Goal: Task Accomplishment & Management: Complete application form

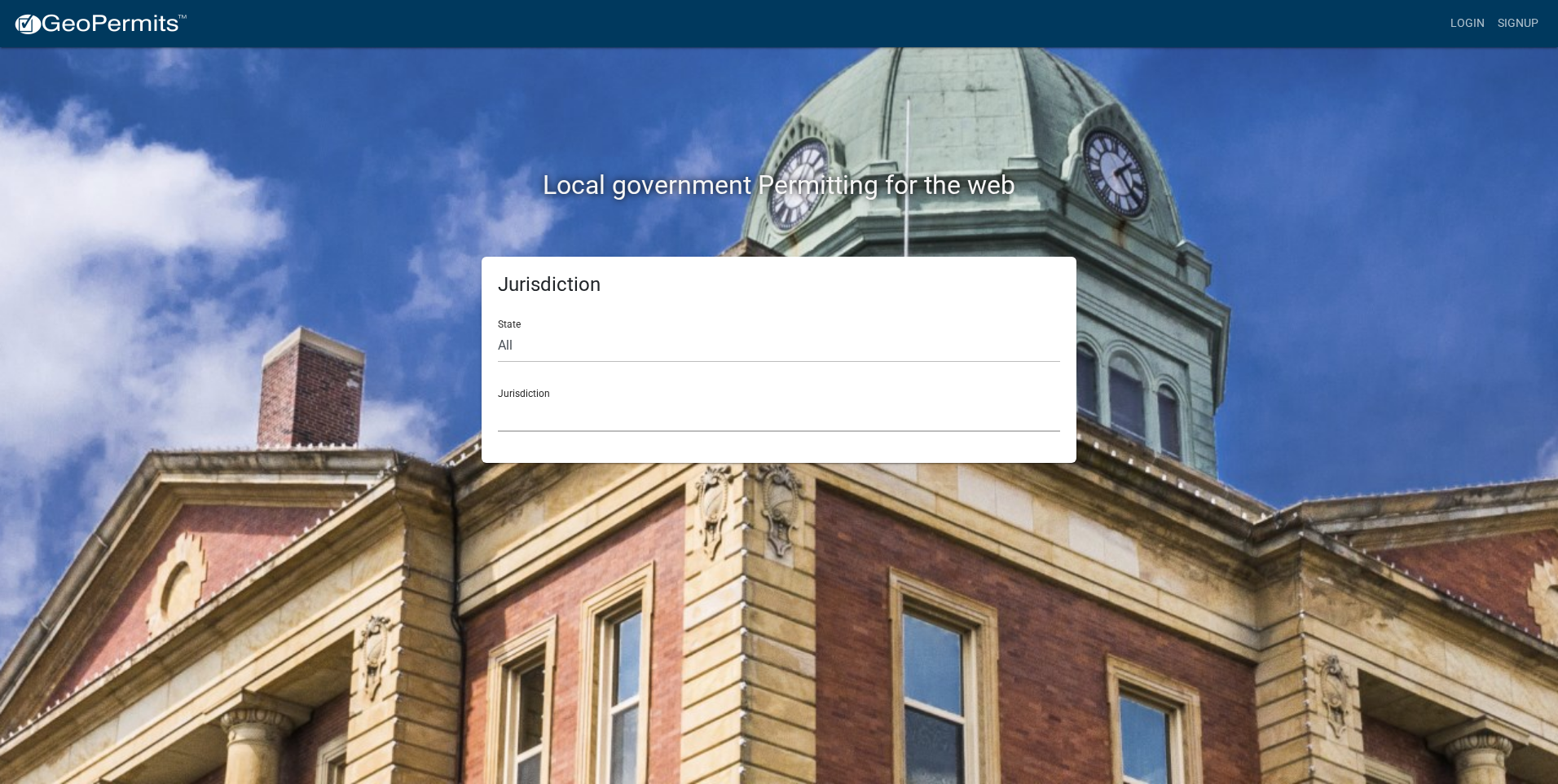
click at [691, 401] on select "[GEOGRAPHIC_DATA], [US_STATE] [GEOGRAPHIC_DATA], [US_STATE][PERSON_NAME][GEOGRA…" at bounding box center [779, 415] width 563 height 34
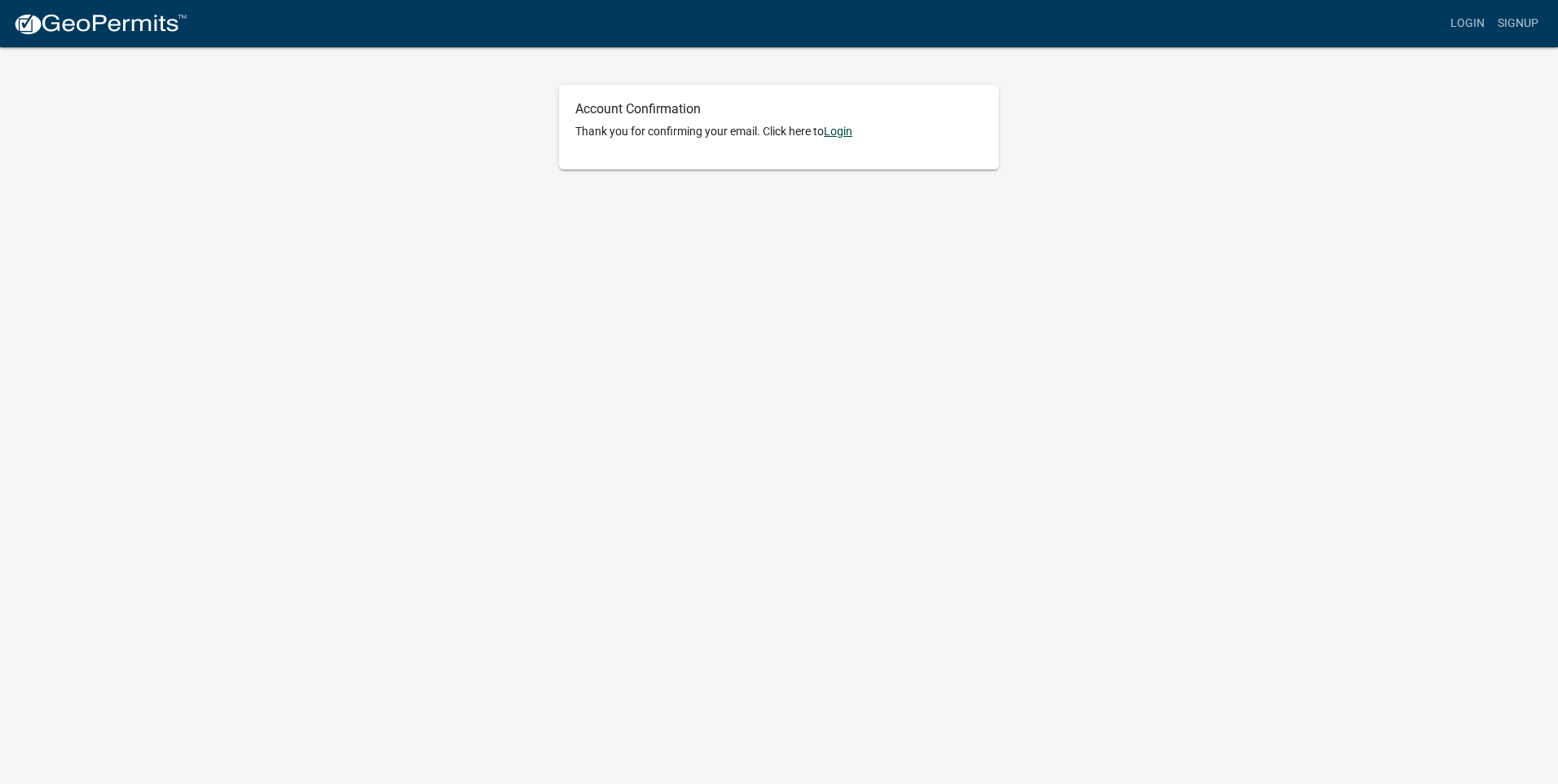
click at [844, 131] on link "Login" at bounding box center [838, 131] width 29 height 13
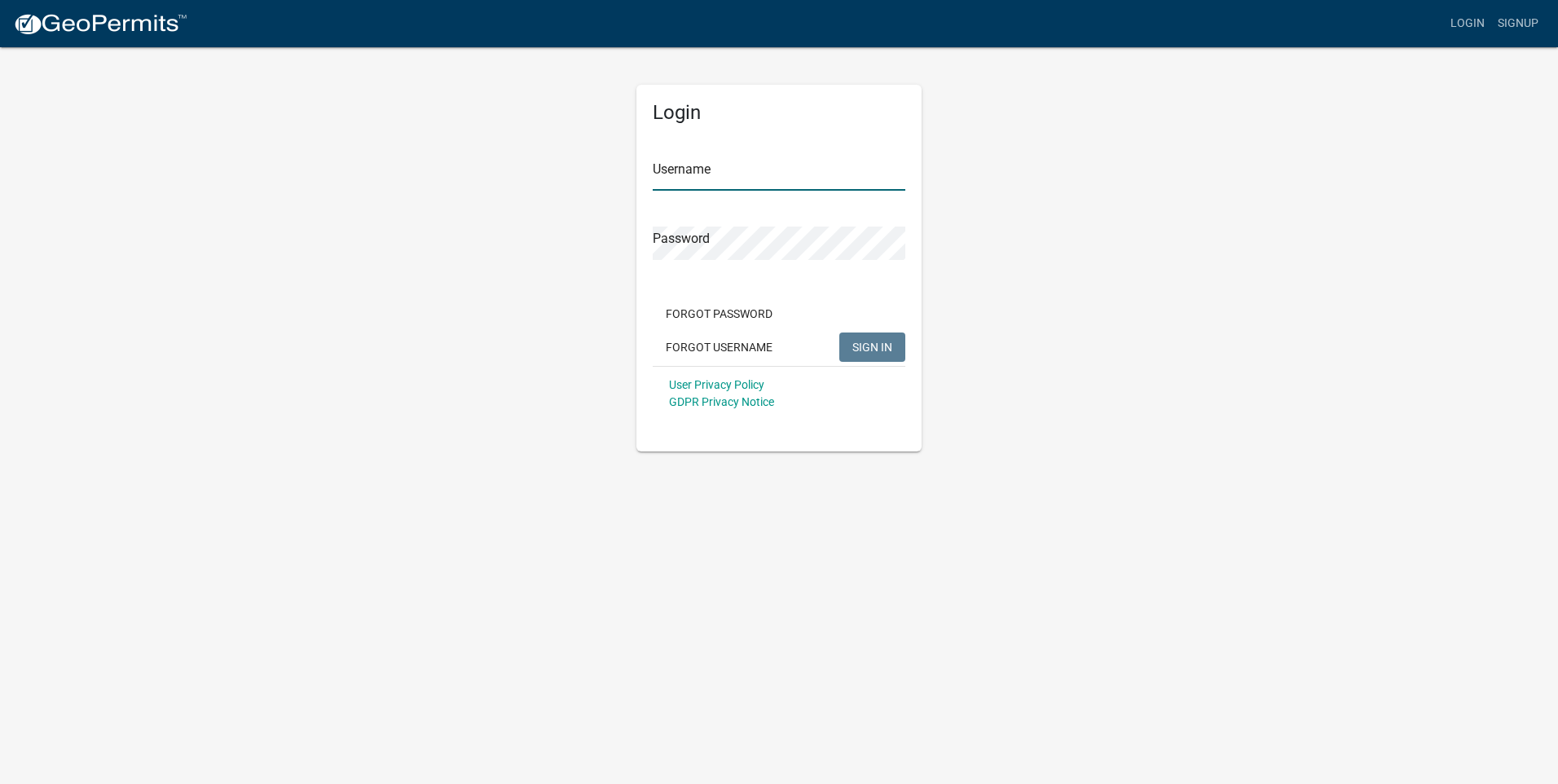
type input "RamJackofSC"
click at [867, 340] on span "SIGN IN" at bounding box center [872, 346] width 40 height 13
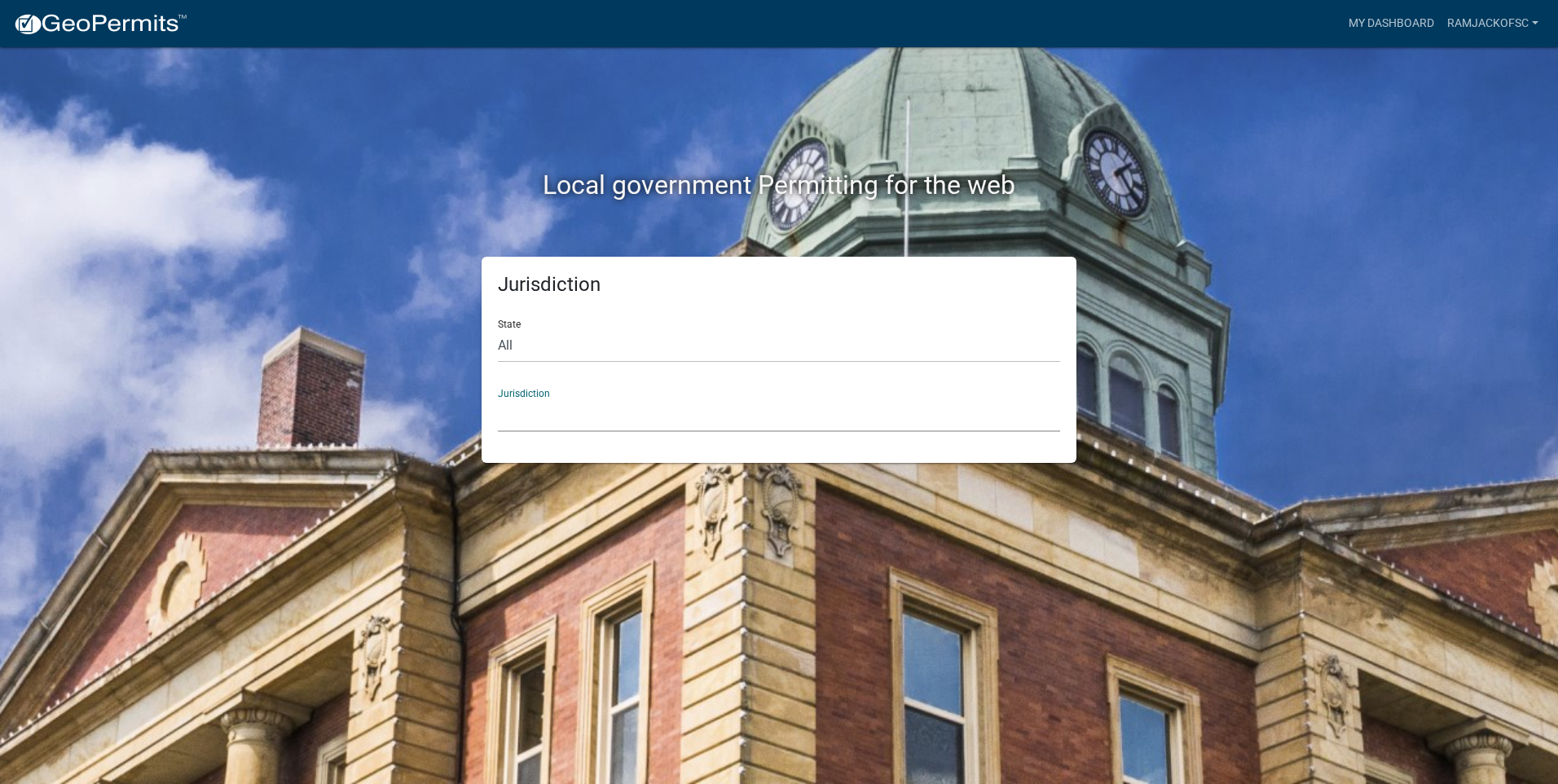
click at [609, 410] on select "[GEOGRAPHIC_DATA], [US_STATE] [GEOGRAPHIC_DATA], [US_STATE][PERSON_NAME][GEOGRA…" at bounding box center [779, 415] width 563 height 34
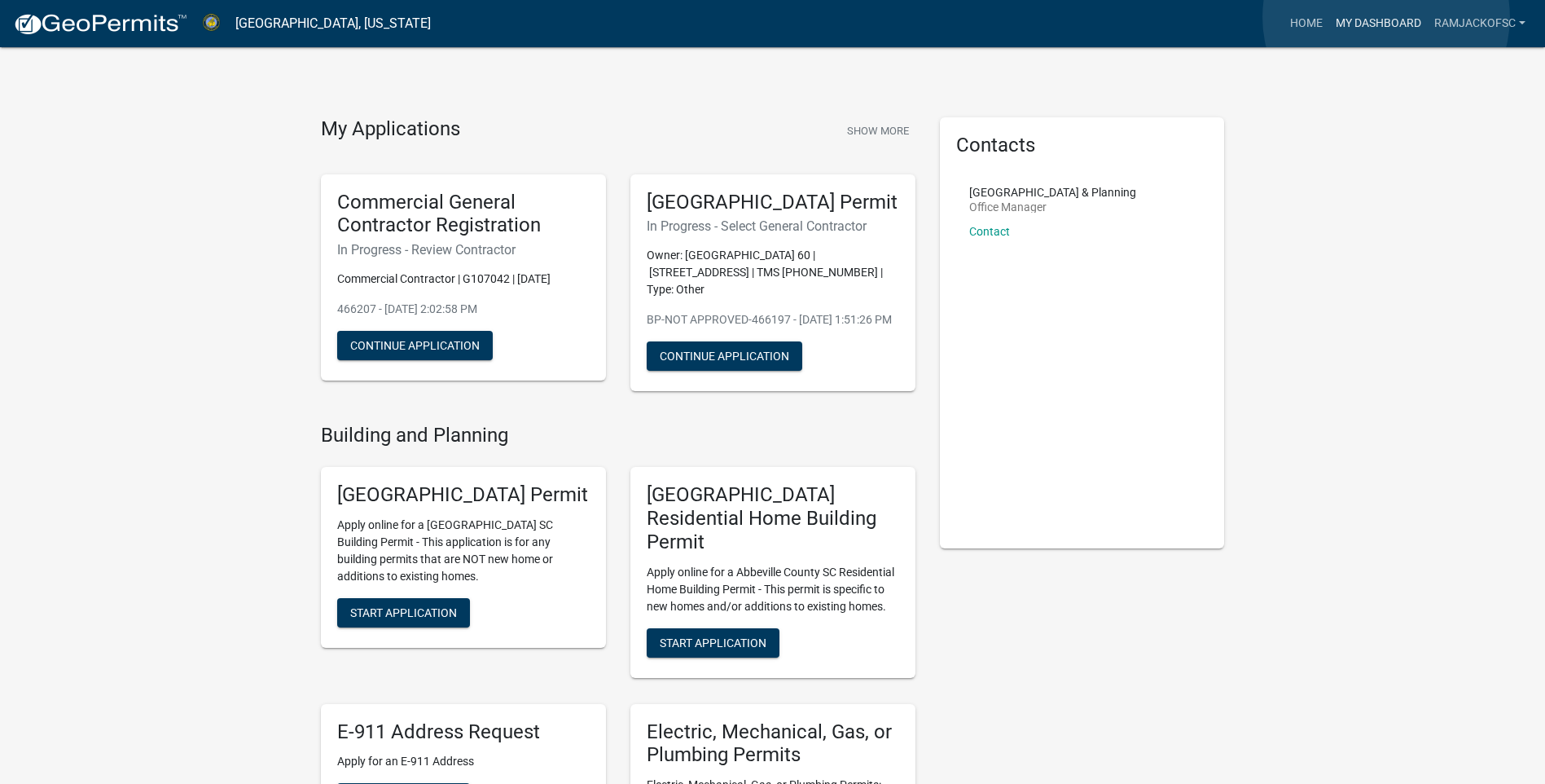
click at [1387, 17] on link "My Dashboard" at bounding box center [1379, 24] width 99 height 31
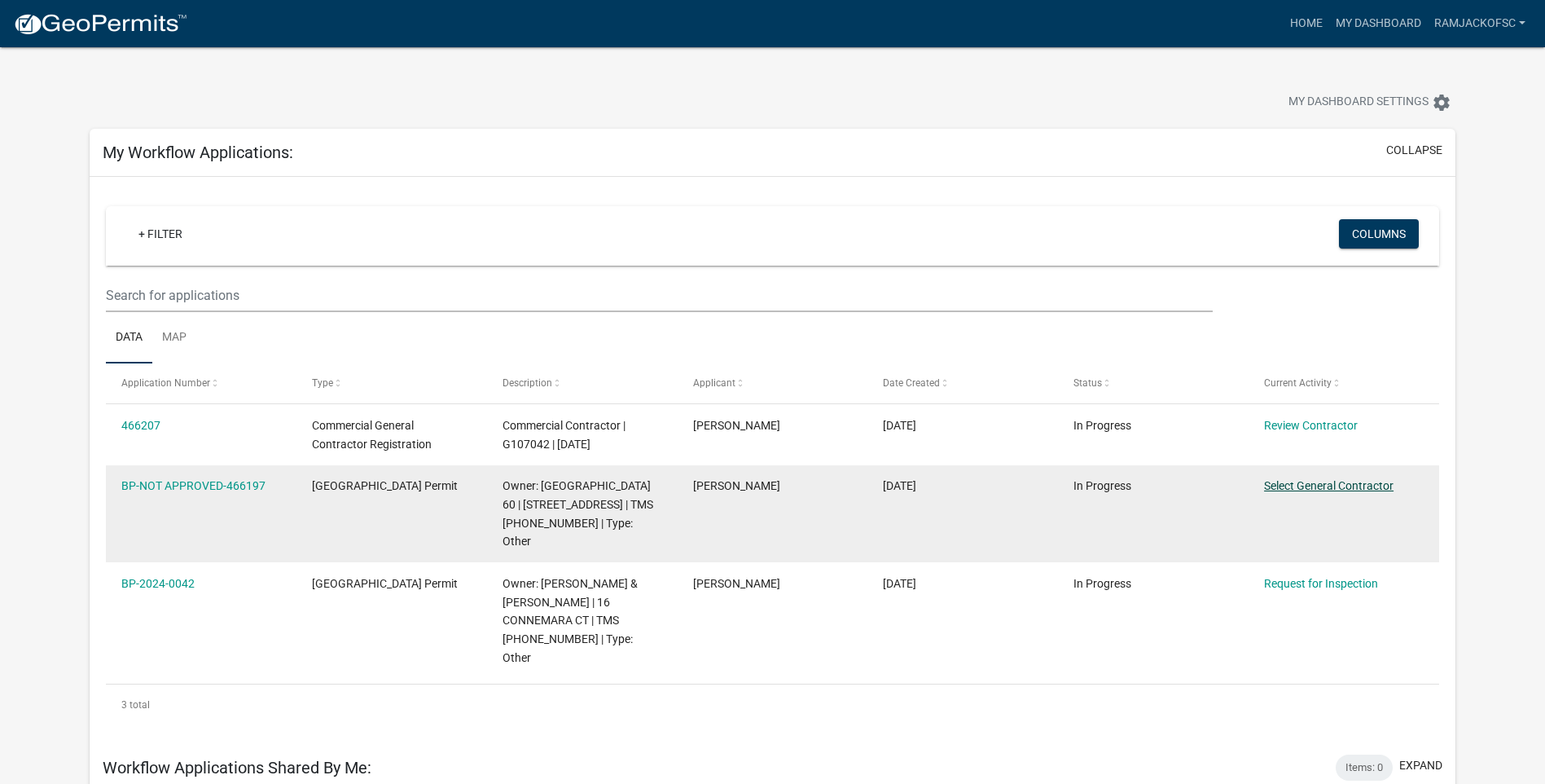
click at [1341, 479] on link "Select General Contractor" at bounding box center [1329, 486] width 130 height 13
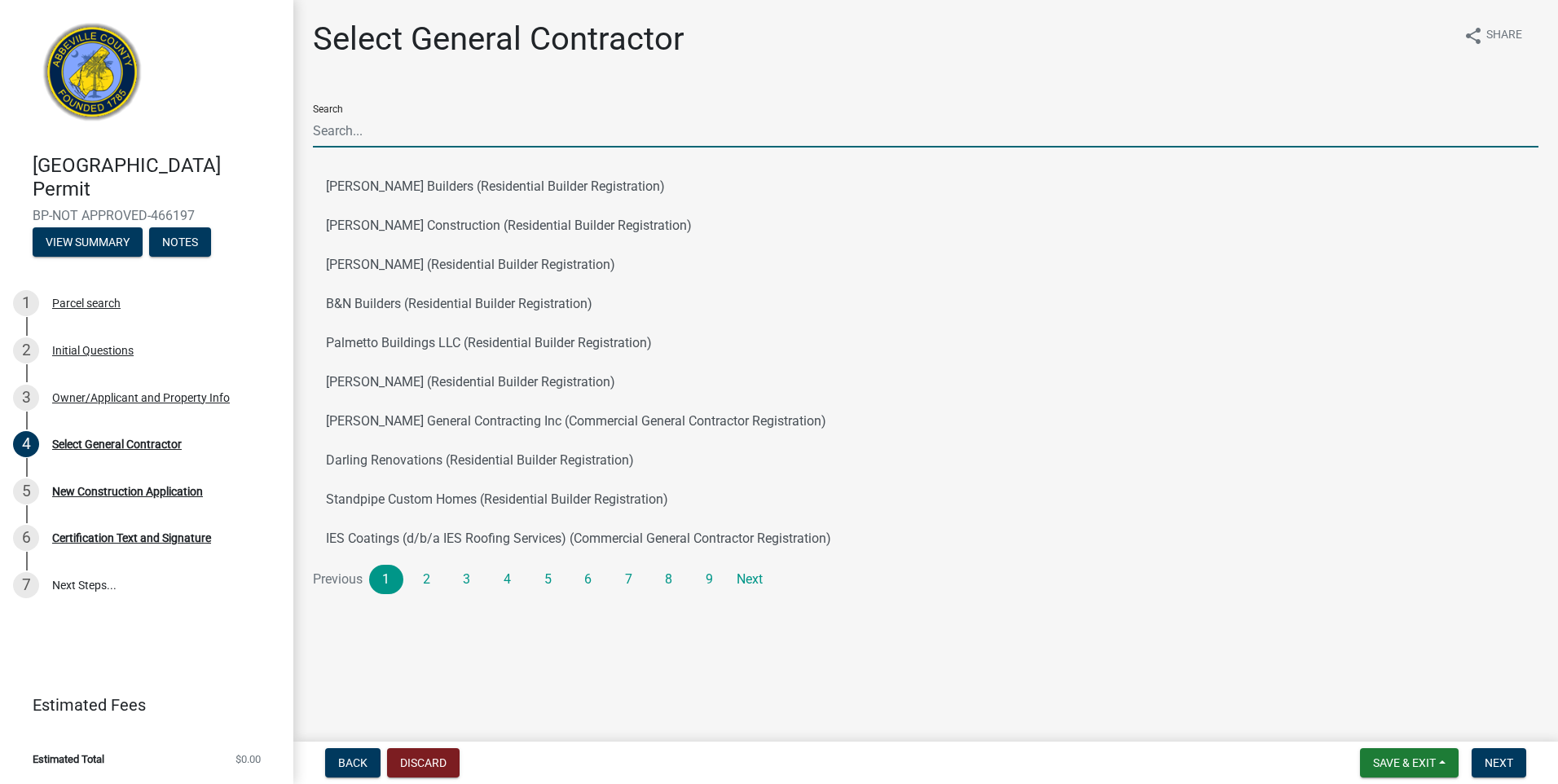
click at [342, 125] on input "Search" at bounding box center [926, 131] width 1225 height 34
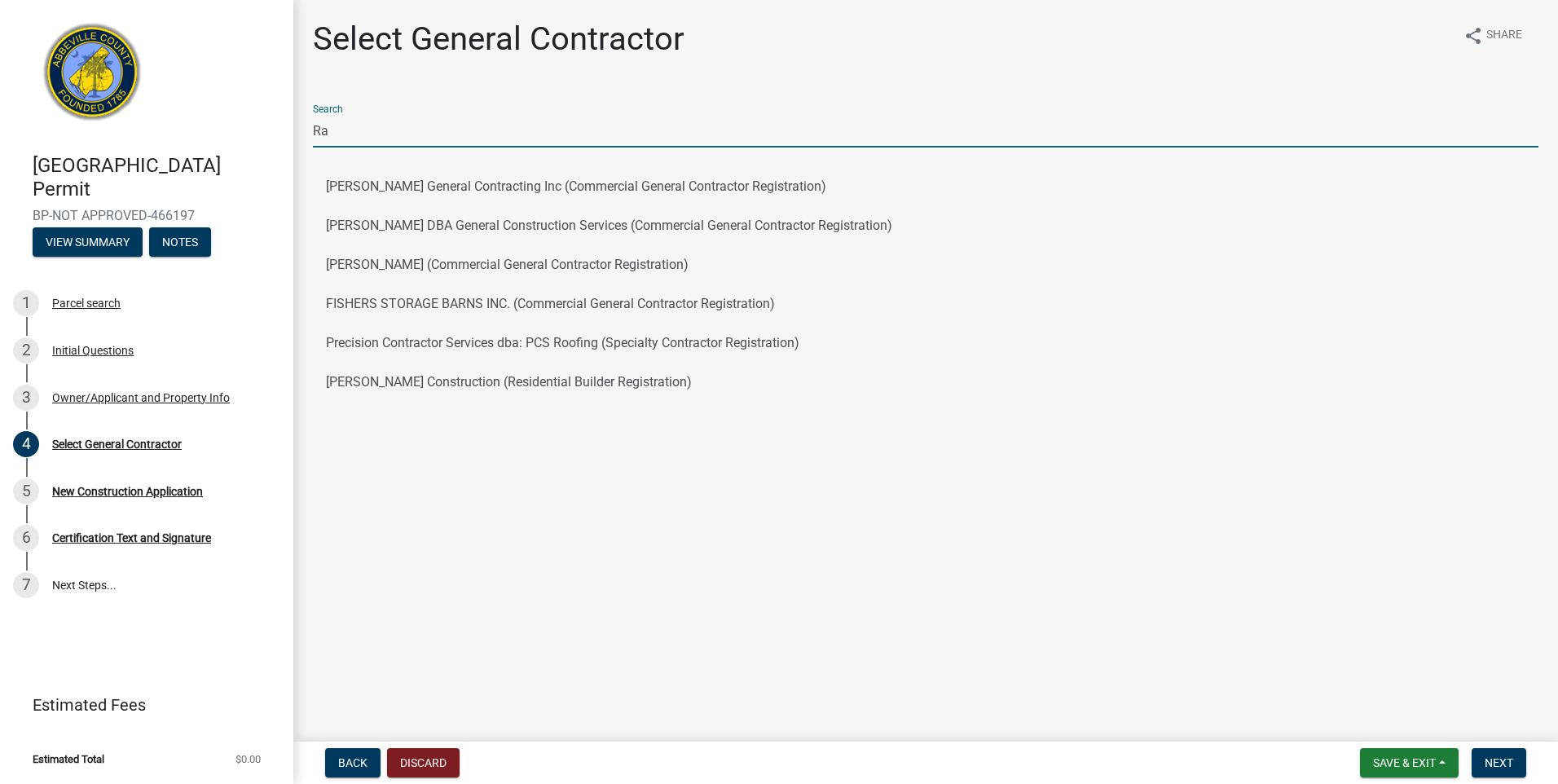
type input "R"
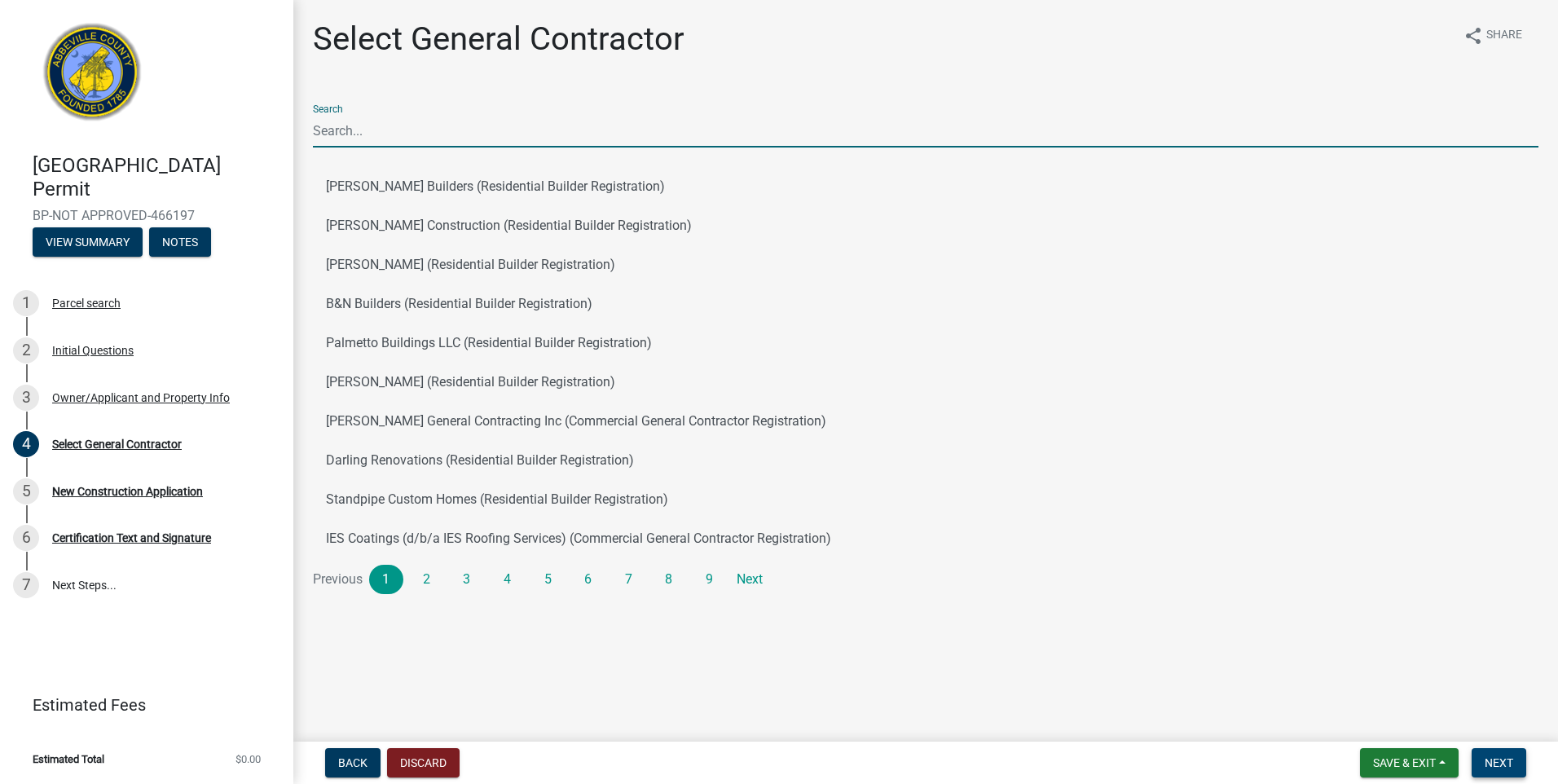
click at [1508, 759] on span "Next" at bounding box center [1499, 763] width 29 height 13
click at [339, 125] on input "Search" at bounding box center [926, 131] width 1225 height 34
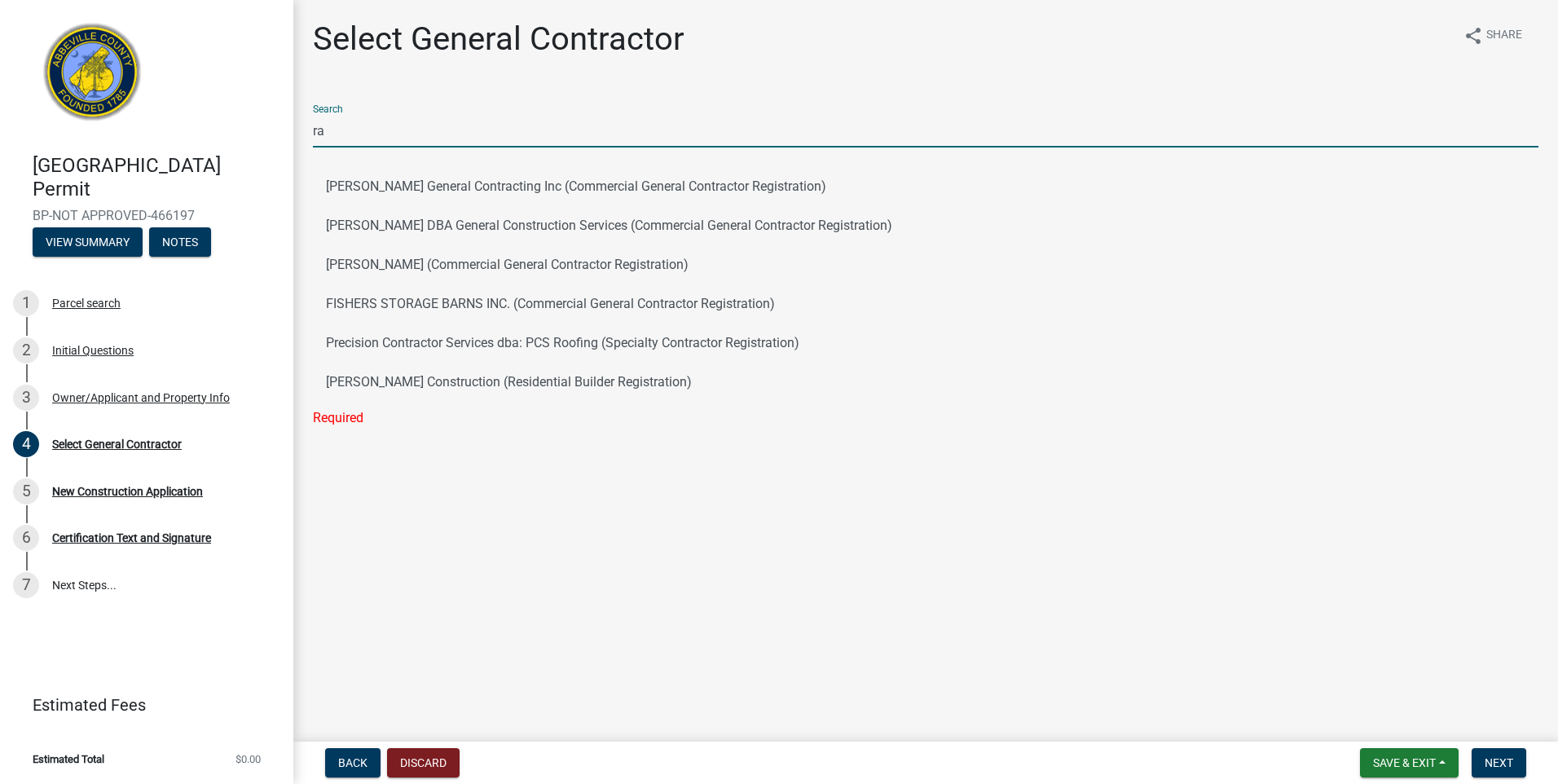
type input "ra"
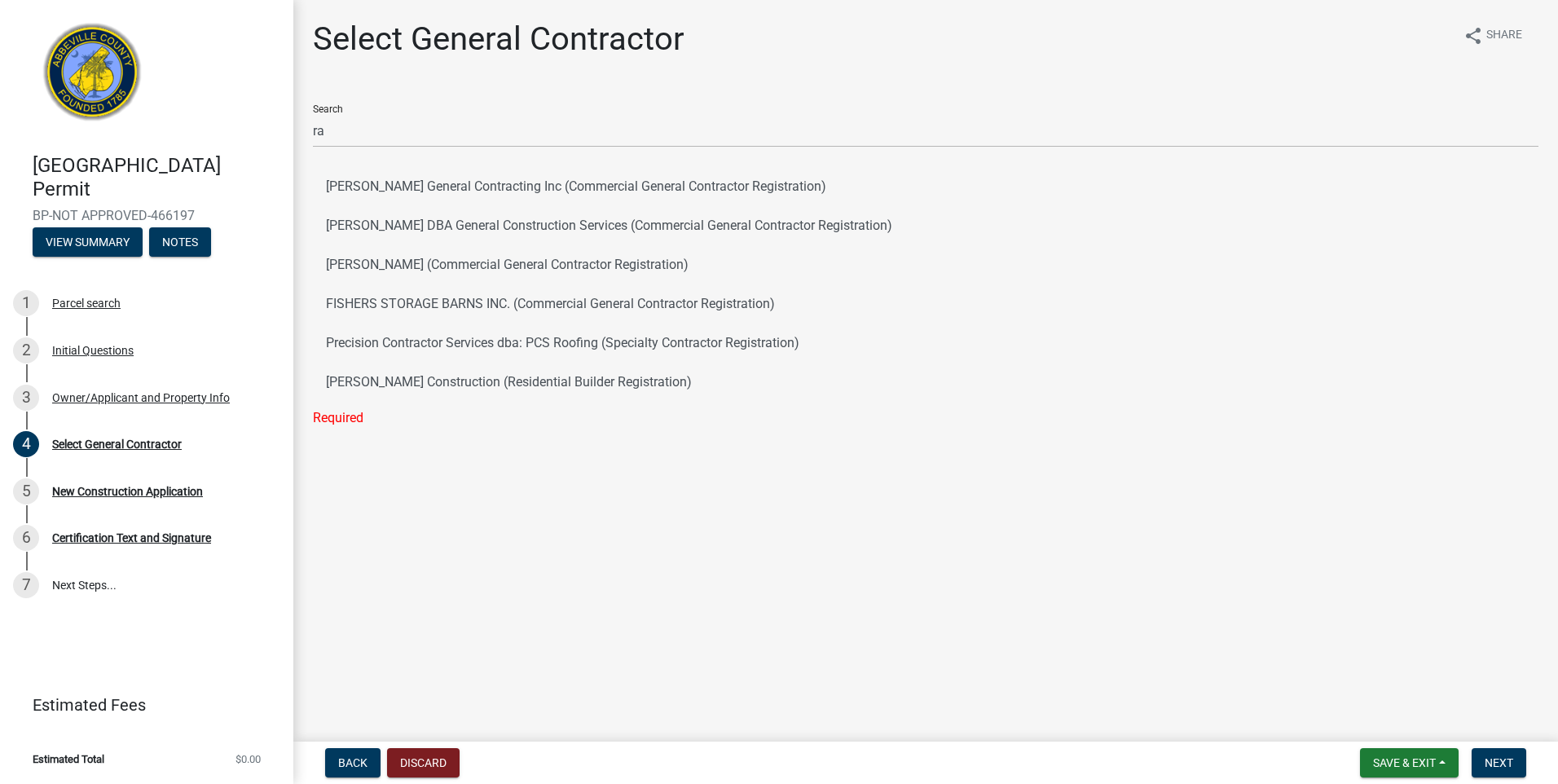
click at [959, 413] on div "Required" at bounding box center [926, 418] width 1225 height 20
click at [349, 758] on span "Back" at bounding box center [353, 763] width 30 height 13
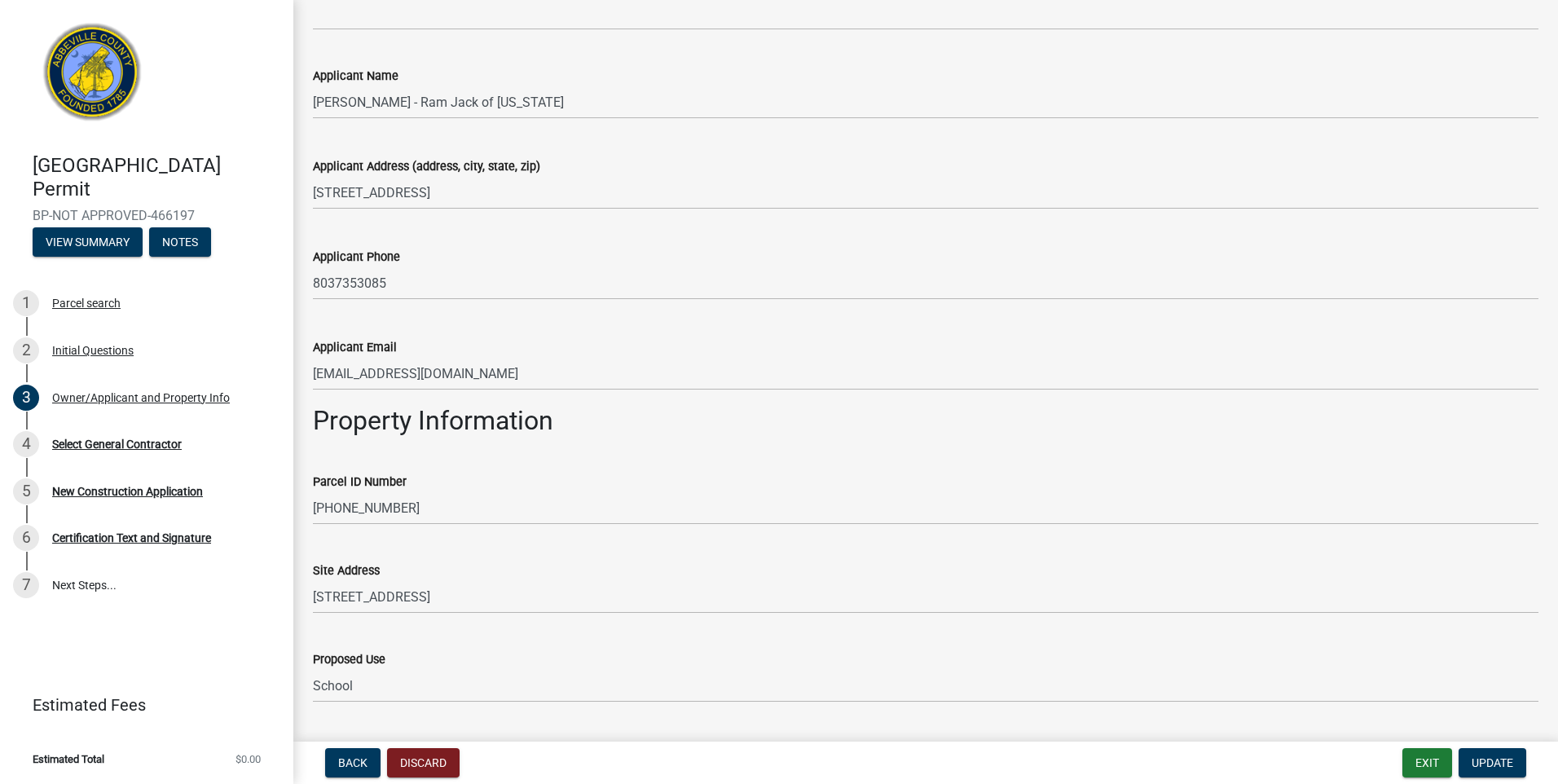
scroll to position [544, 0]
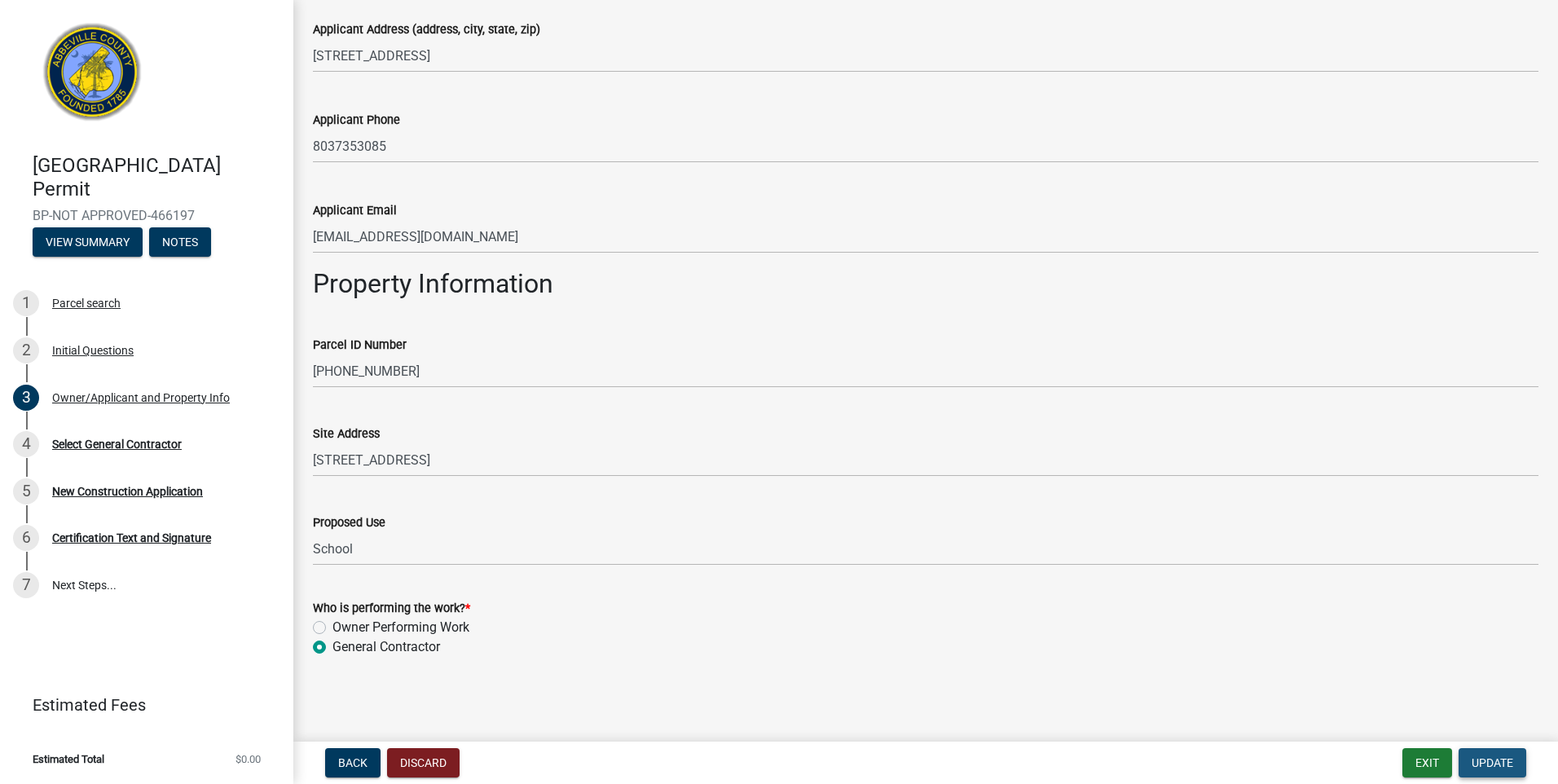
click at [1500, 766] on span "Update" at bounding box center [1492, 763] width 42 height 13
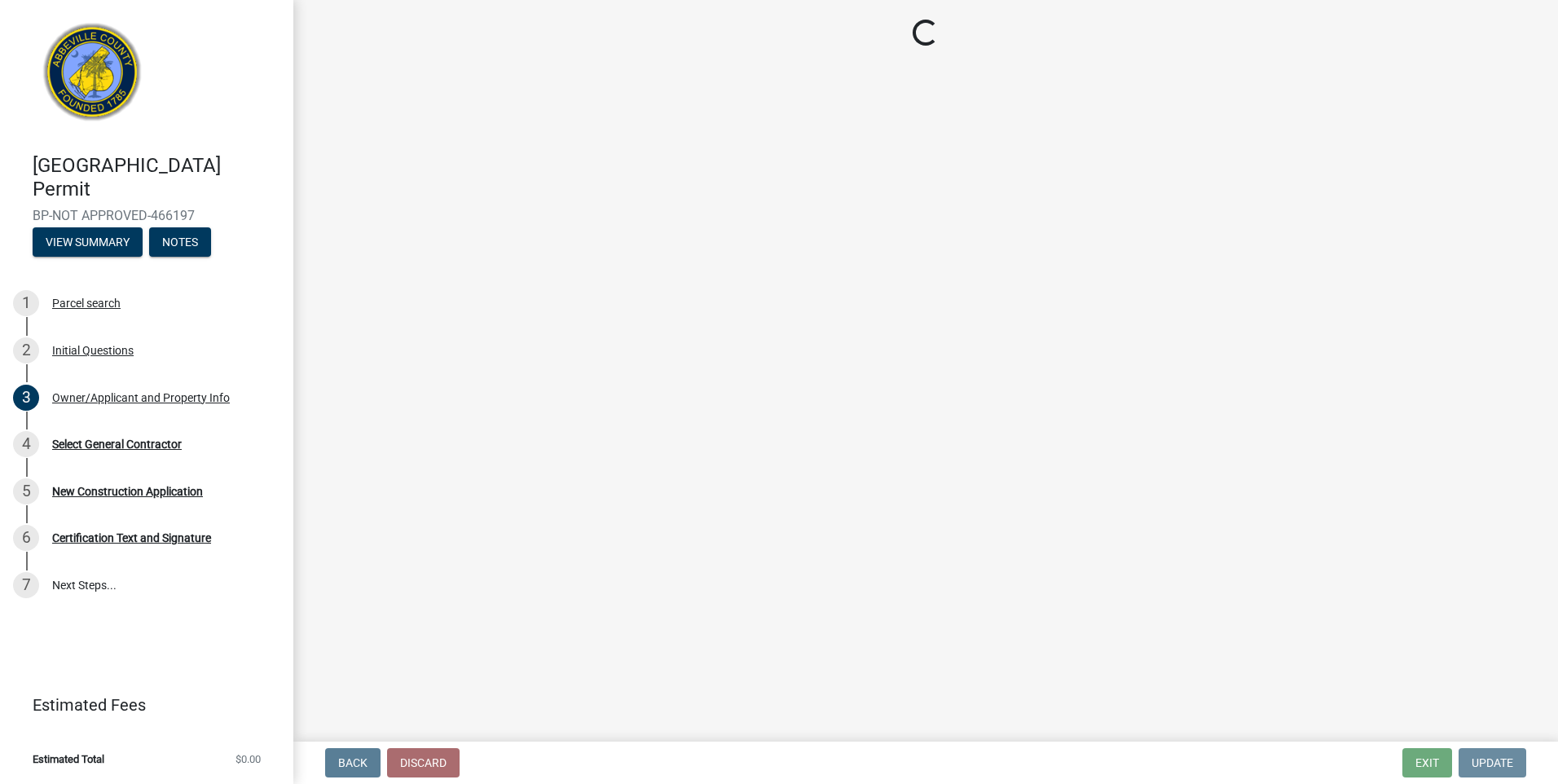
scroll to position [0, 0]
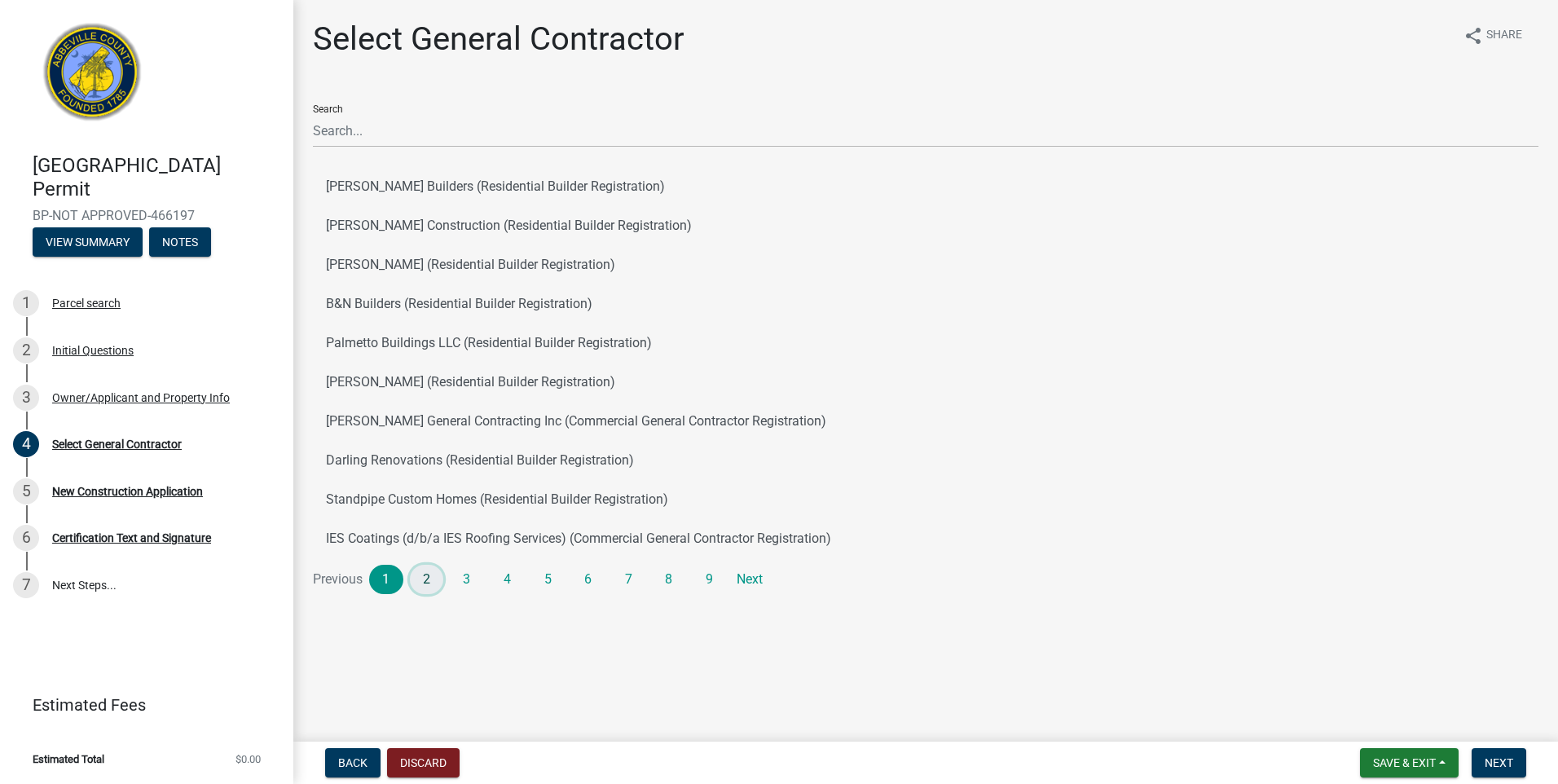
click at [428, 580] on link "2" at bounding box center [427, 580] width 34 height 30
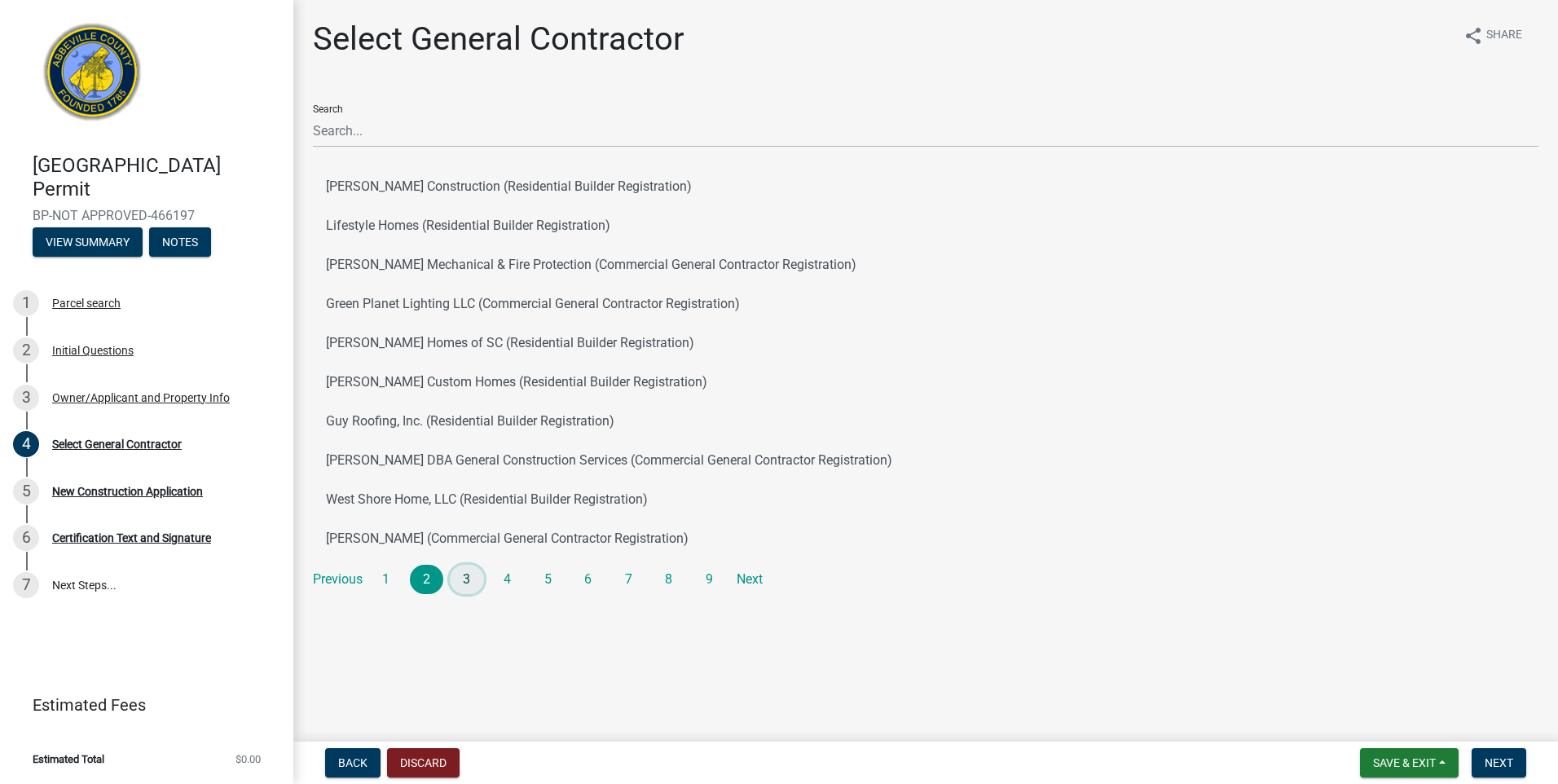
click at [463, 578] on link "3" at bounding box center [467, 580] width 34 height 30
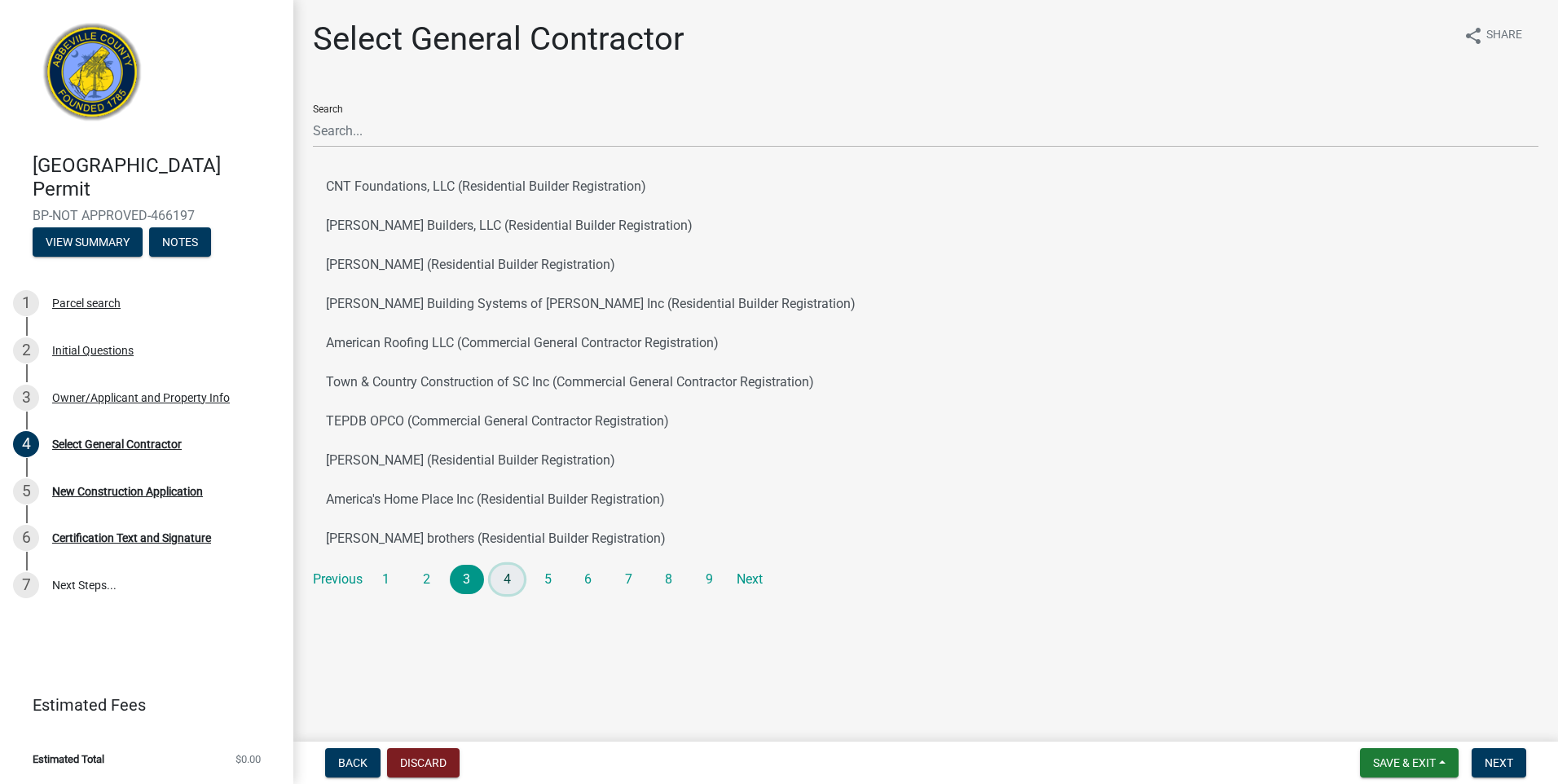
click at [504, 579] on link "4" at bounding box center [508, 580] width 34 height 30
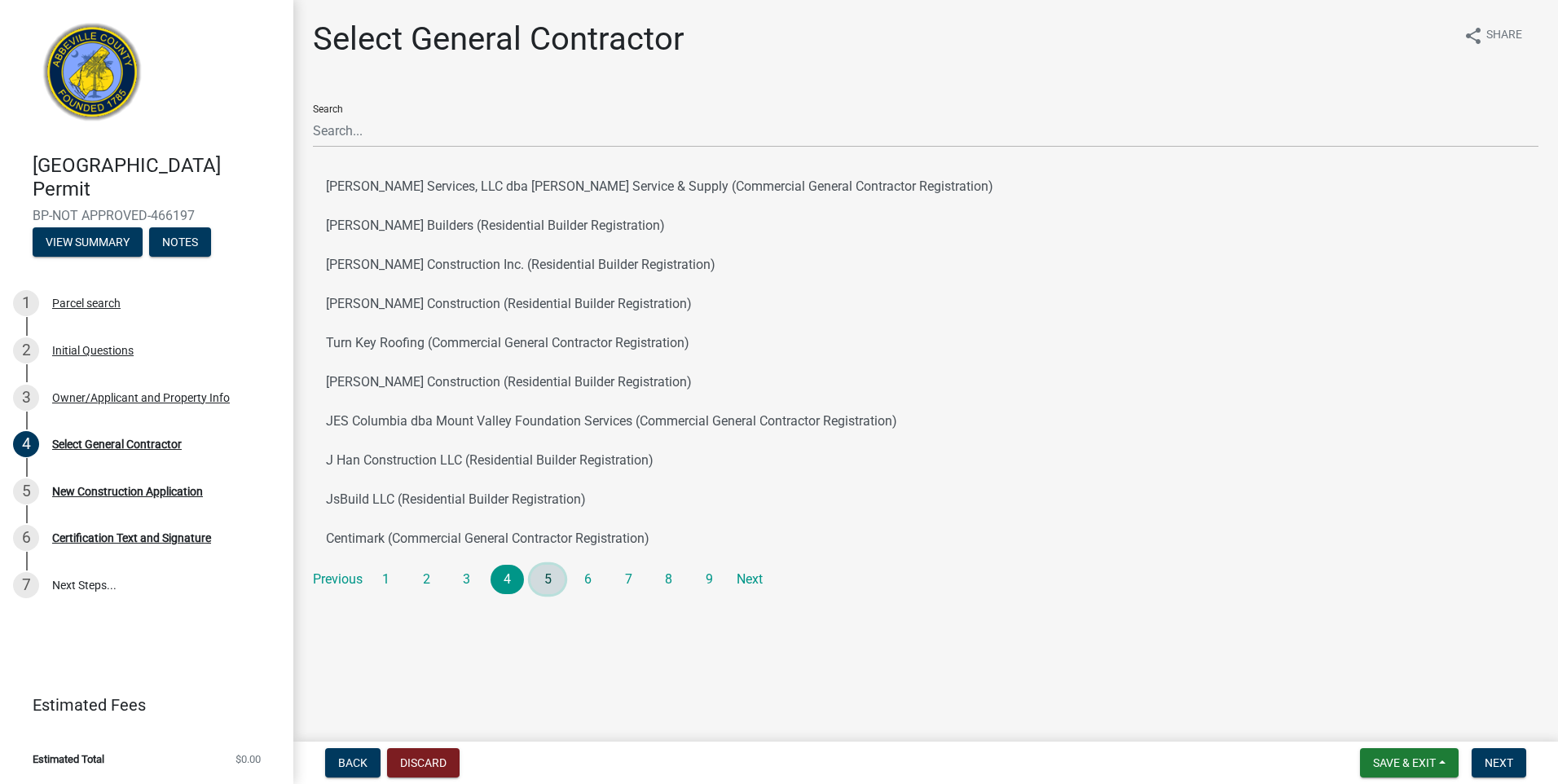
click at [546, 578] on link "5" at bounding box center [548, 580] width 34 height 30
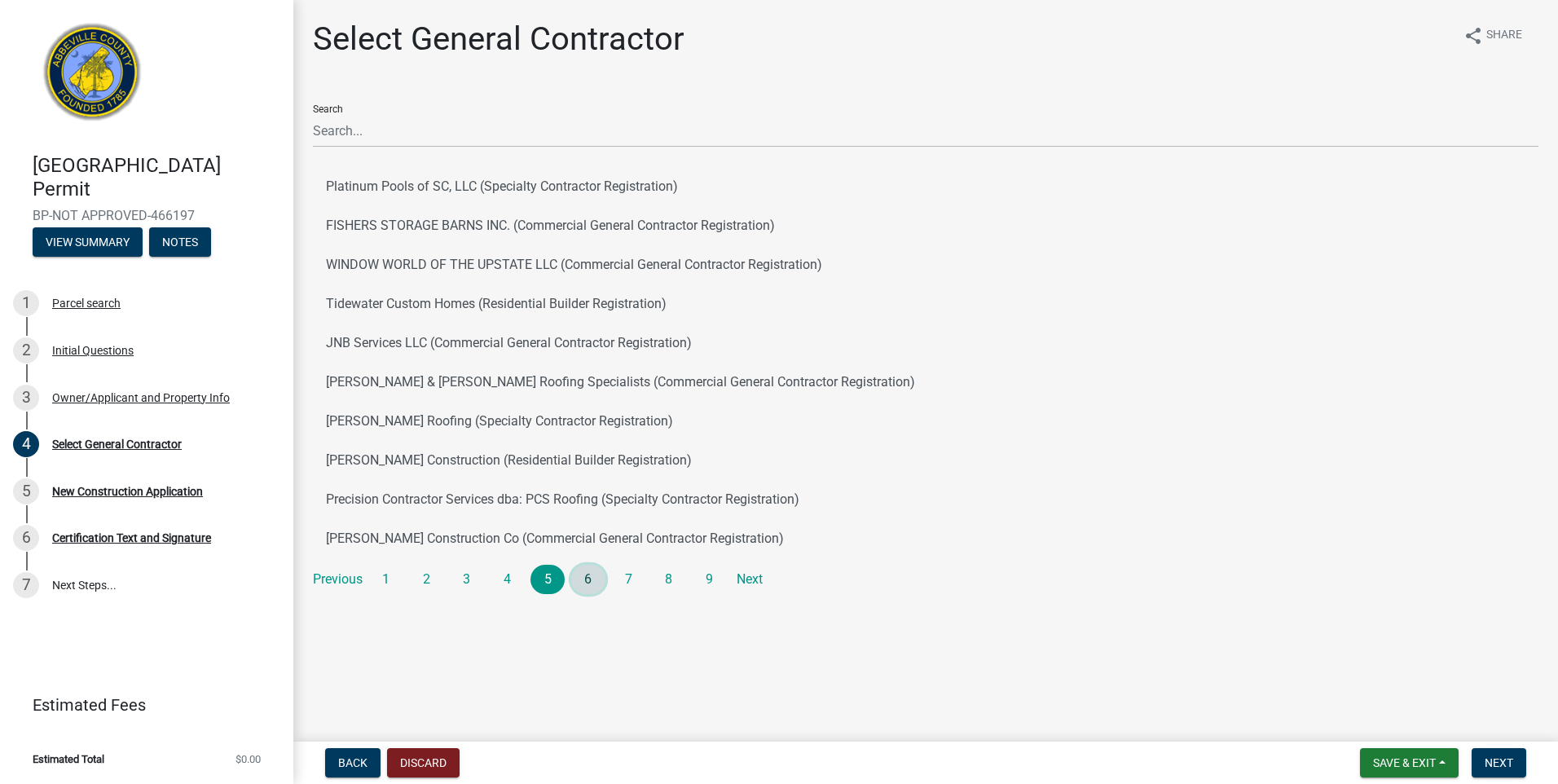
click at [586, 581] on link "6" at bounding box center [589, 580] width 34 height 30
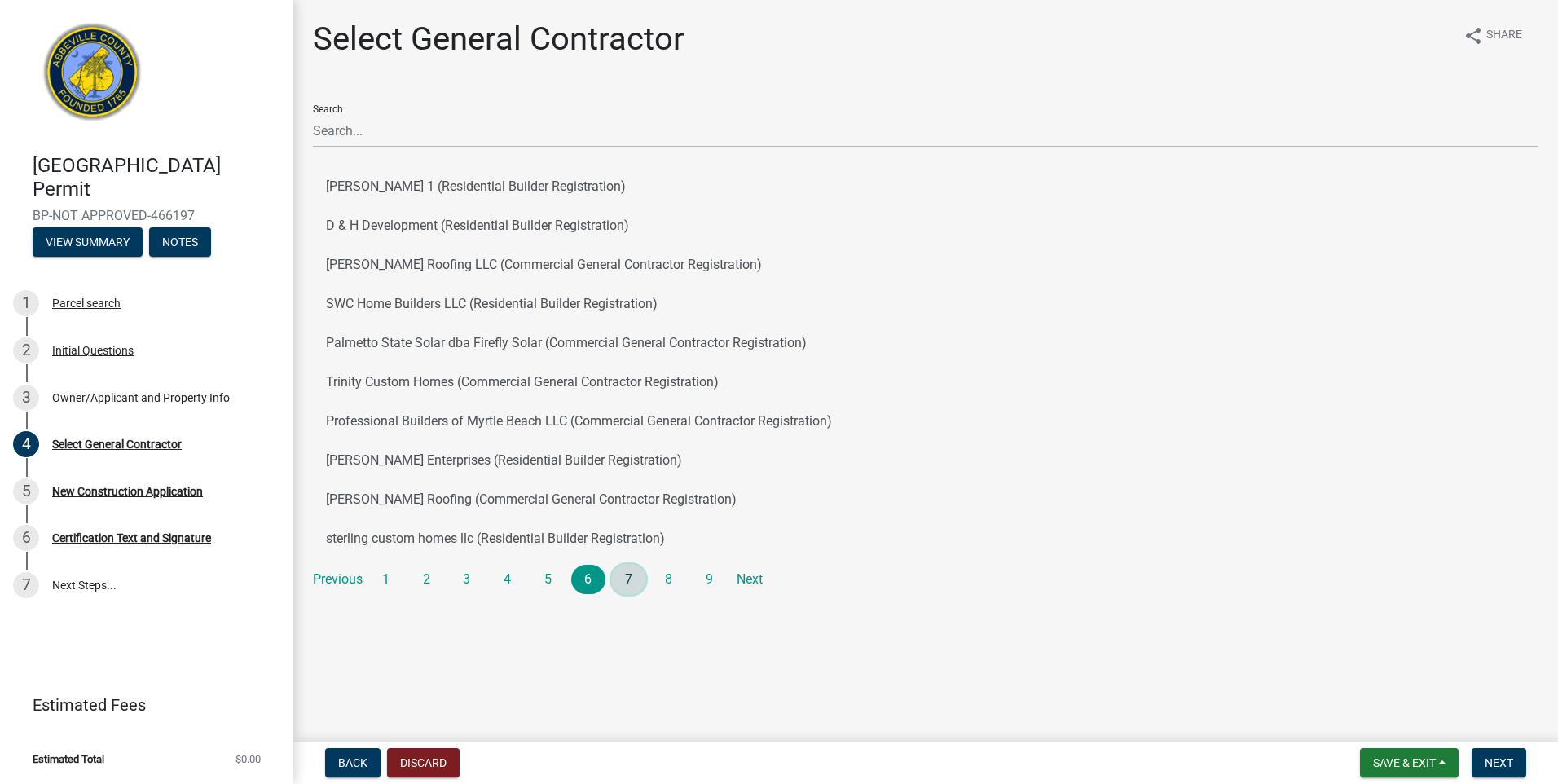
click at [632, 579] on link "7" at bounding box center [629, 580] width 34 height 30
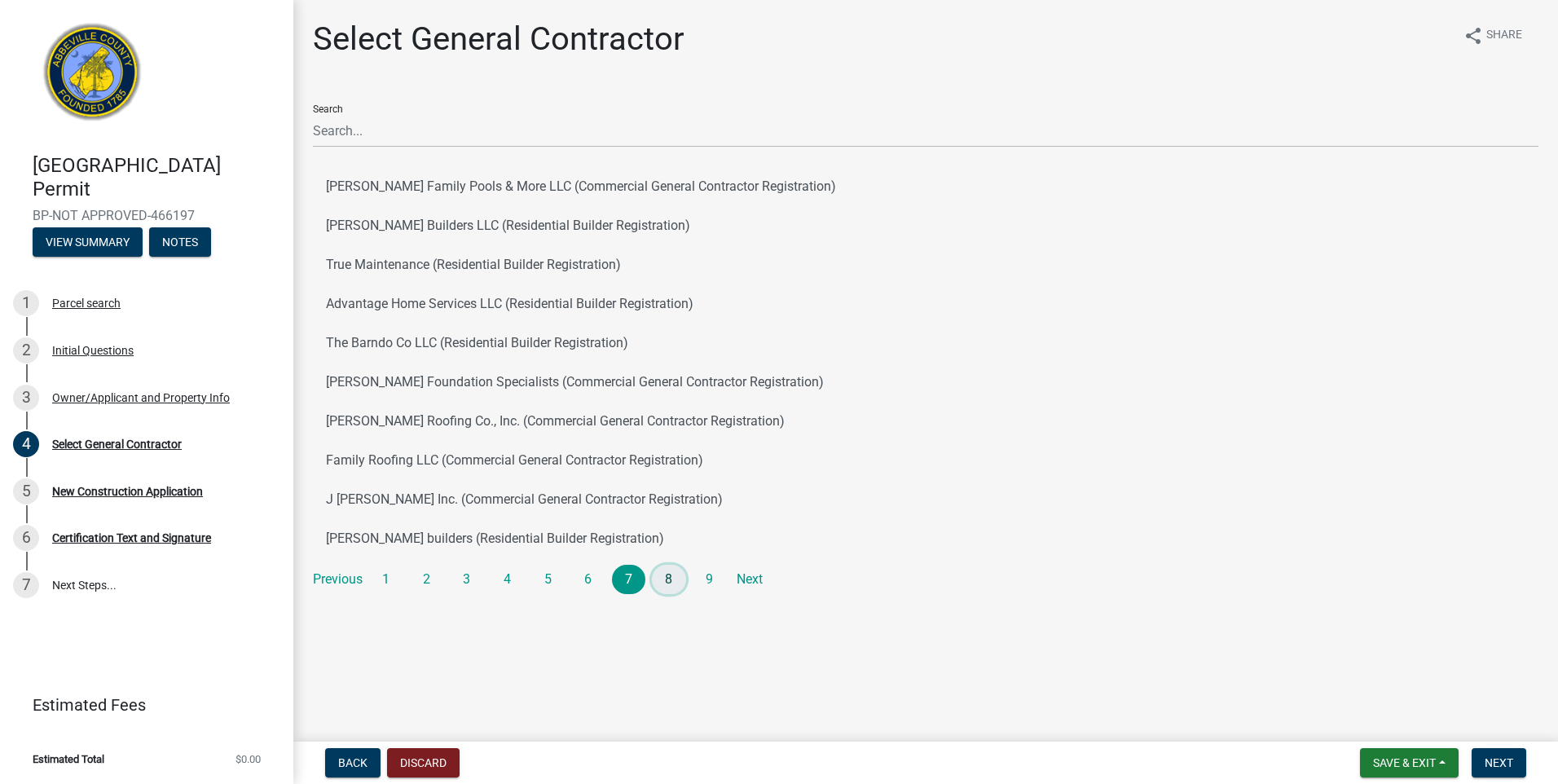
click at [670, 584] on link "8" at bounding box center [669, 580] width 34 height 30
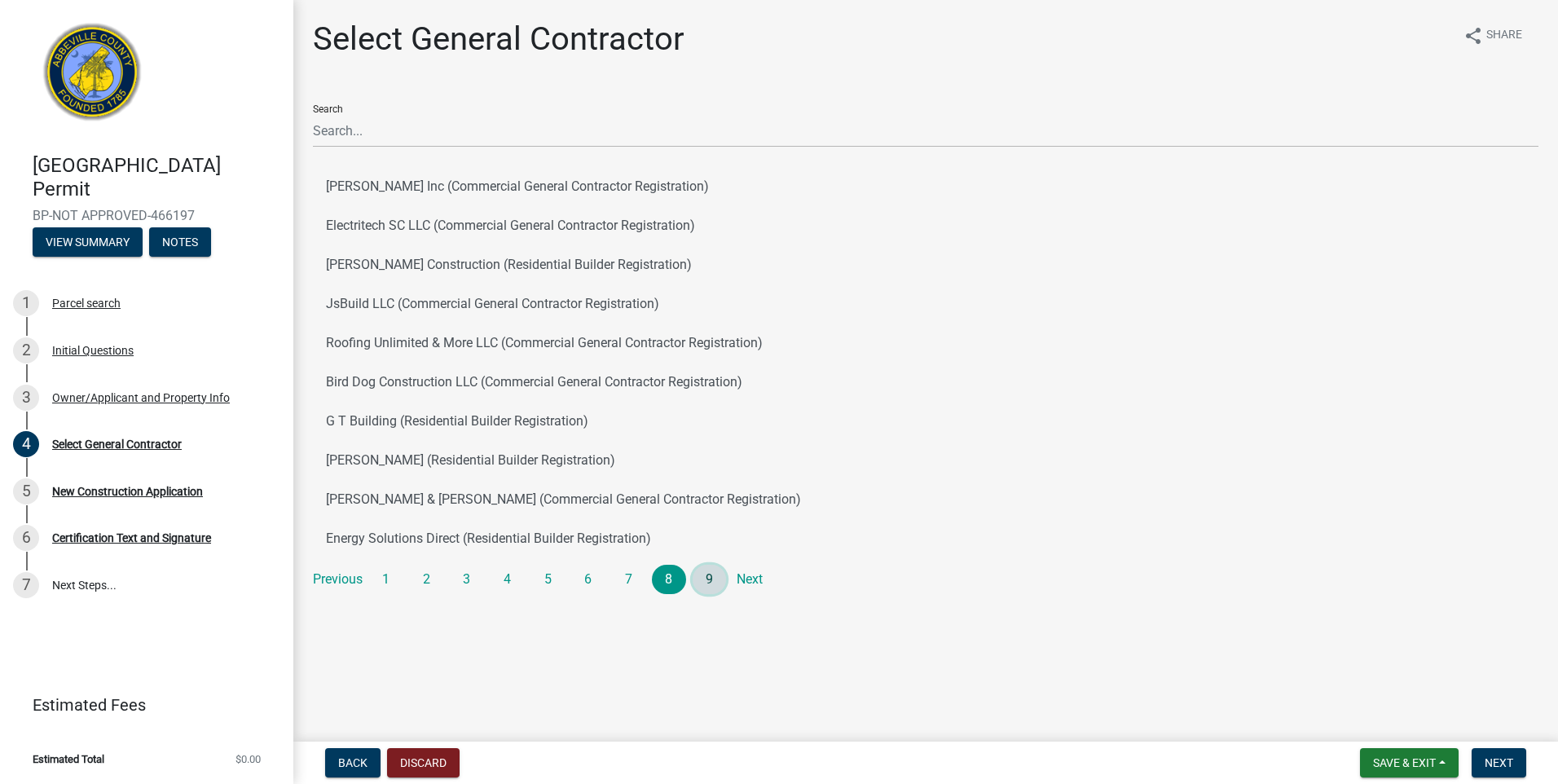
click at [704, 579] on link "9" at bounding box center [710, 580] width 34 height 30
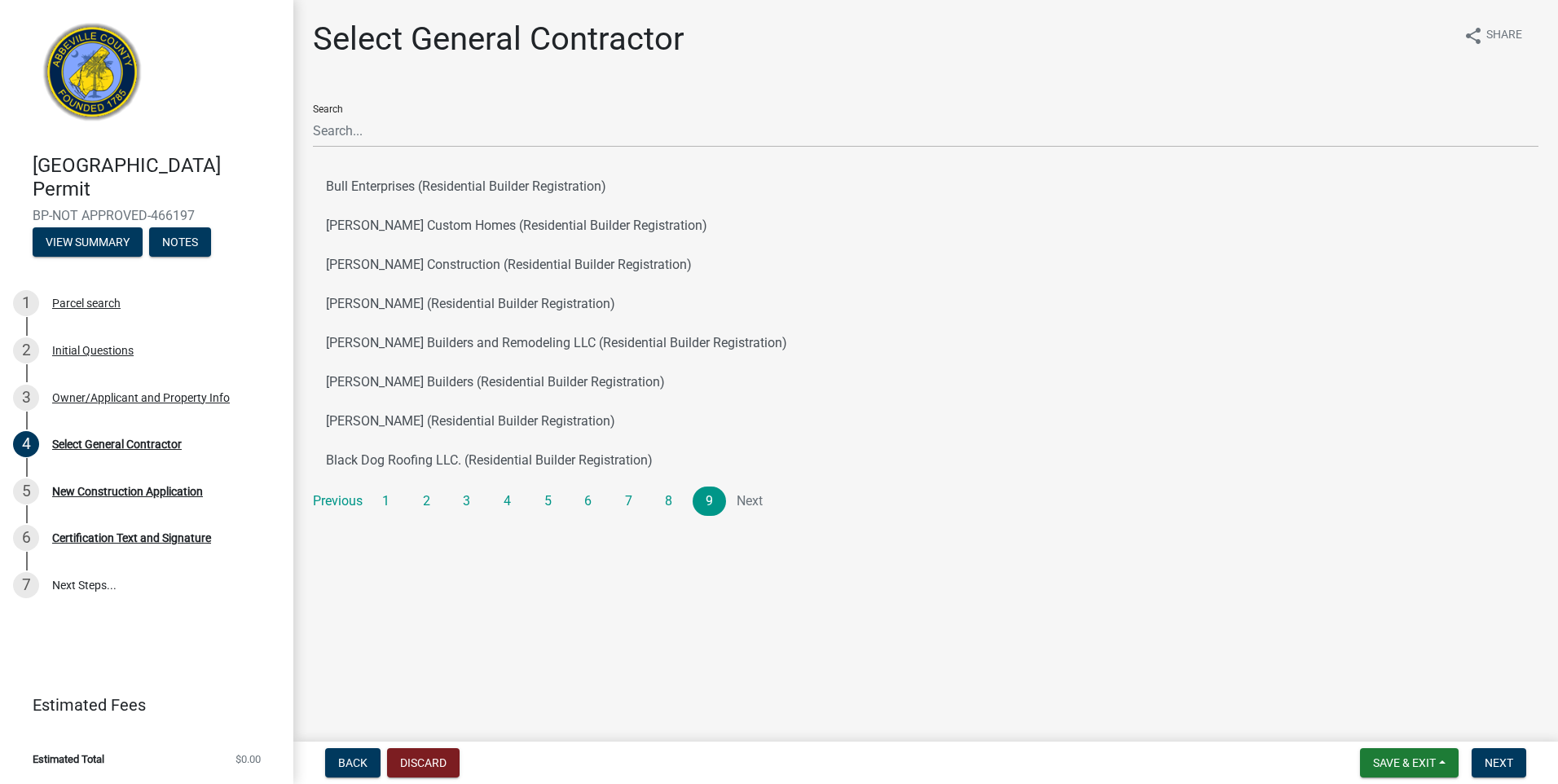
click at [758, 503] on li "Next" at bounding box center [750, 501] width 34 height 30
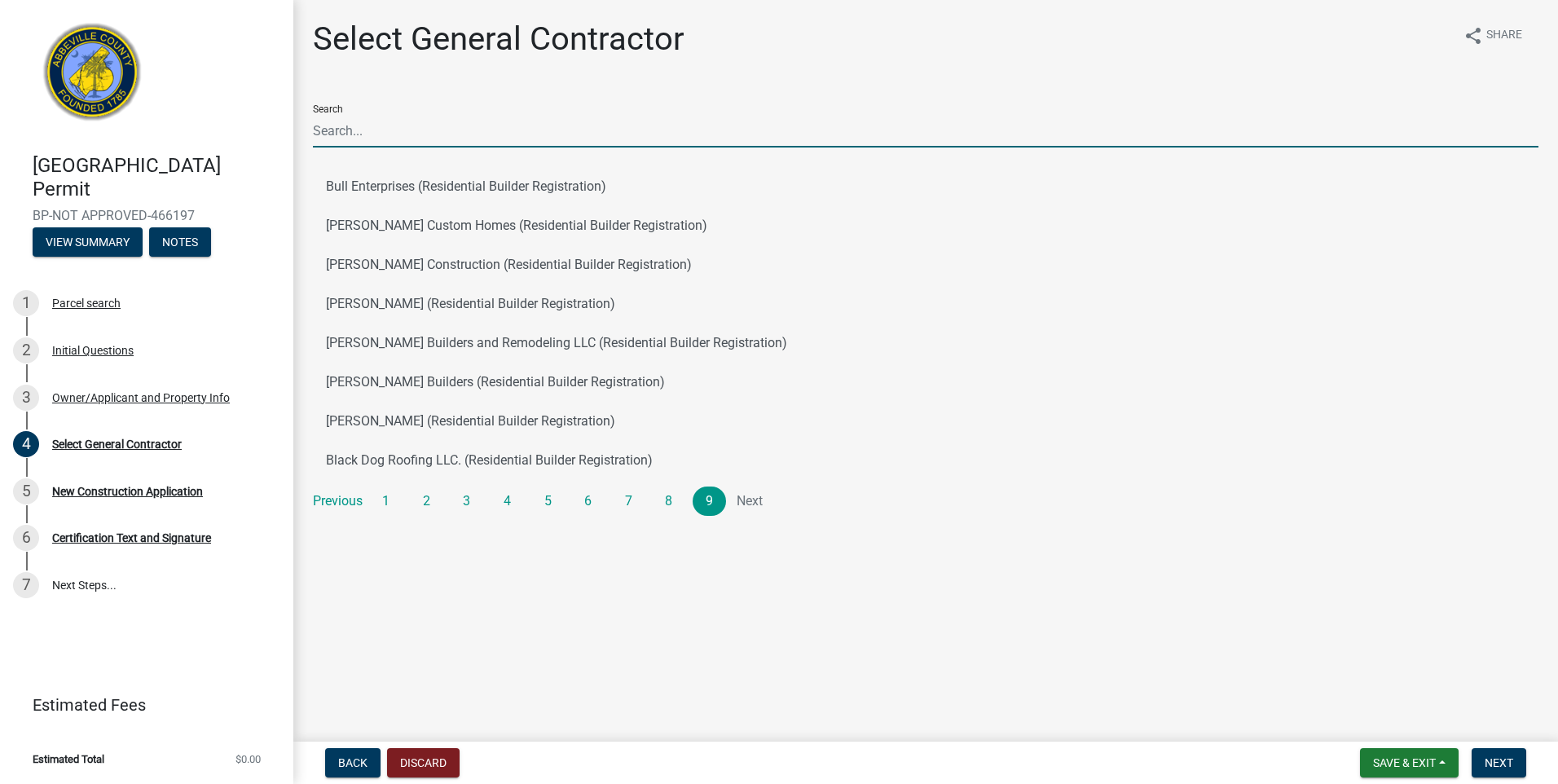
click at [400, 116] on input "Search" at bounding box center [926, 131] width 1225 height 34
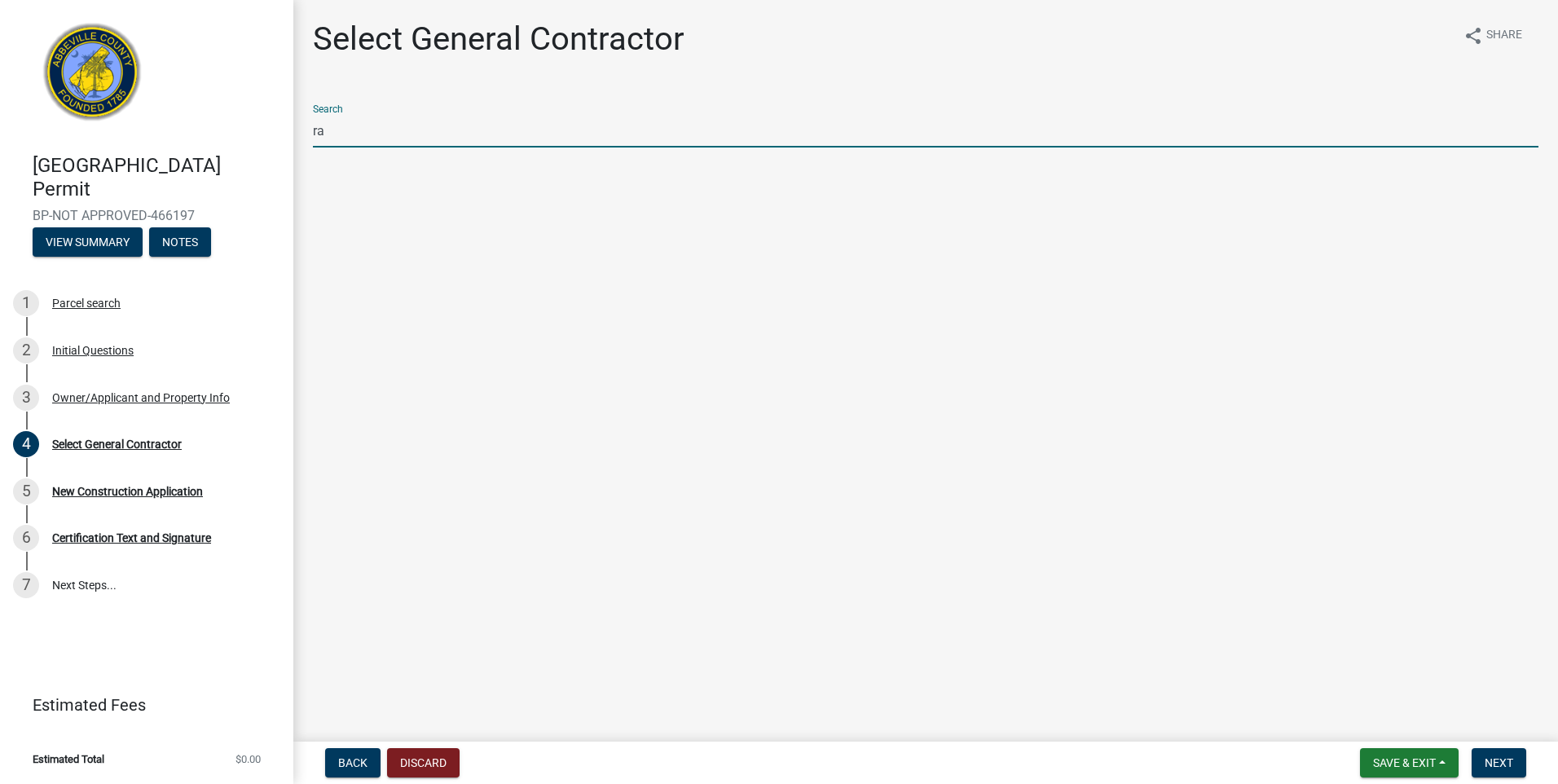
type input "r"
type input "Ram"
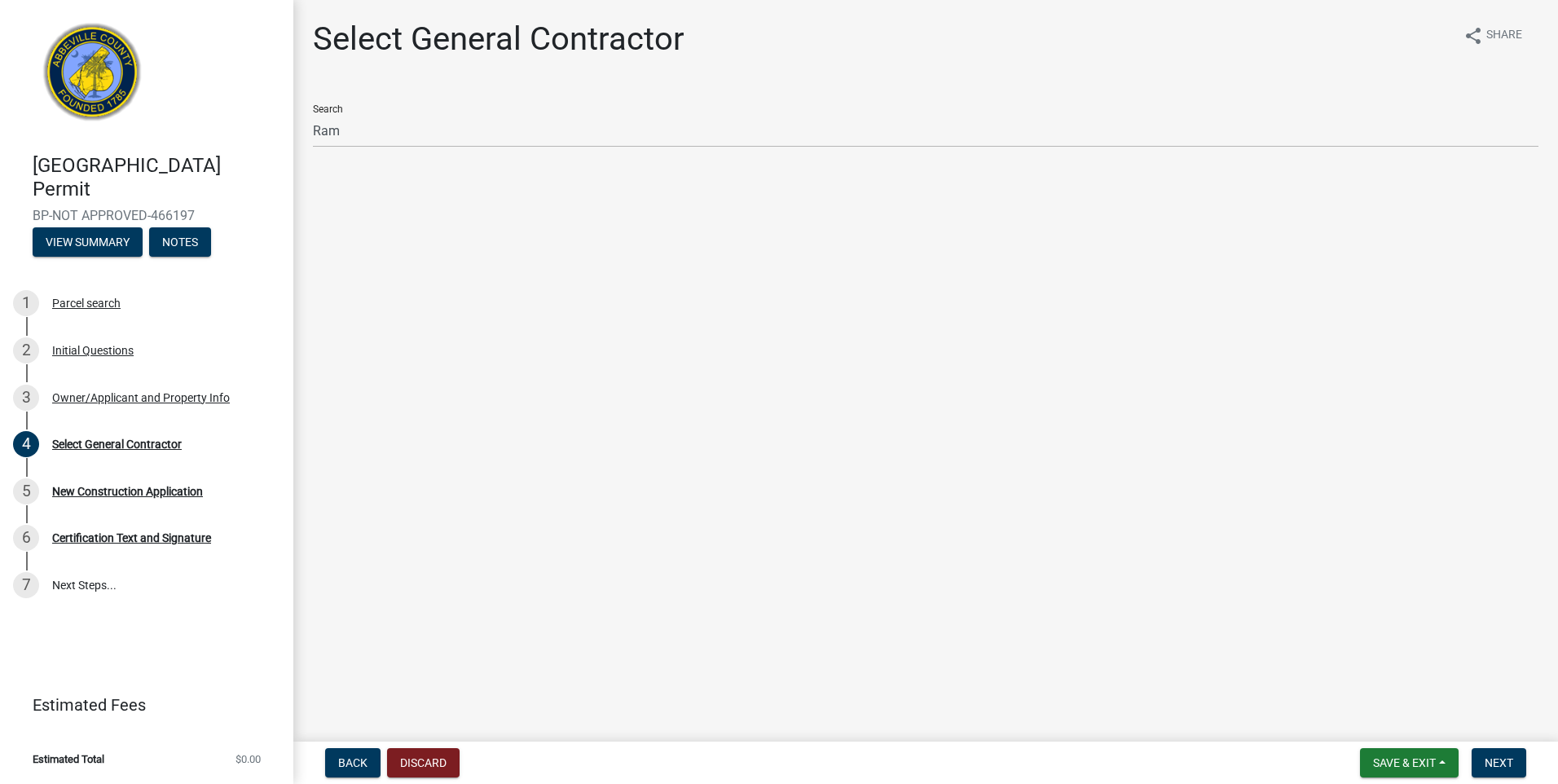
click at [90, 65] on img at bounding box center [93, 77] width 120 height 120
click at [349, 759] on span "Back" at bounding box center [353, 763] width 30 height 13
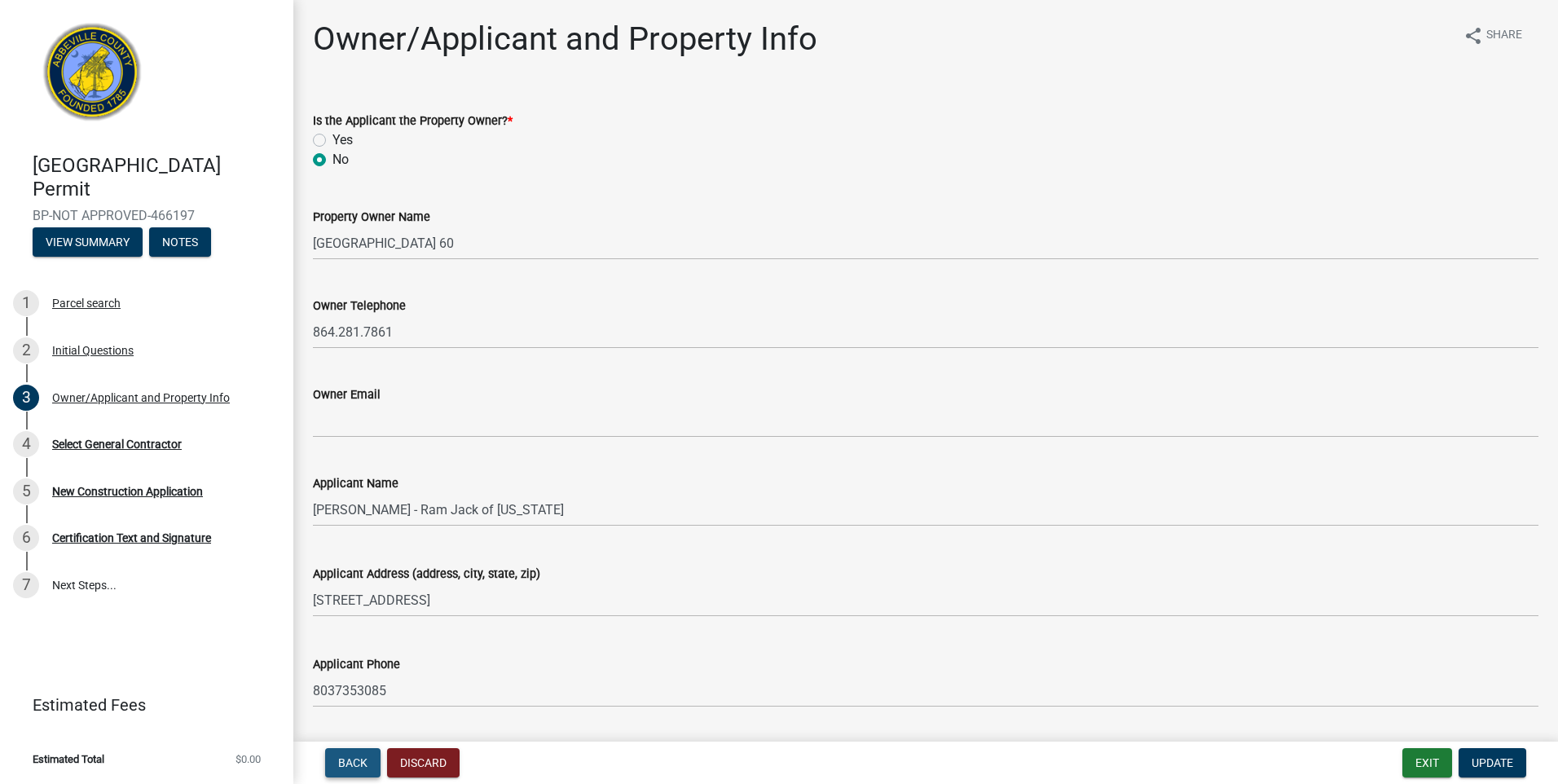
click at [349, 759] on span "Back" at bounding box center [353, 763] width 30 height 13
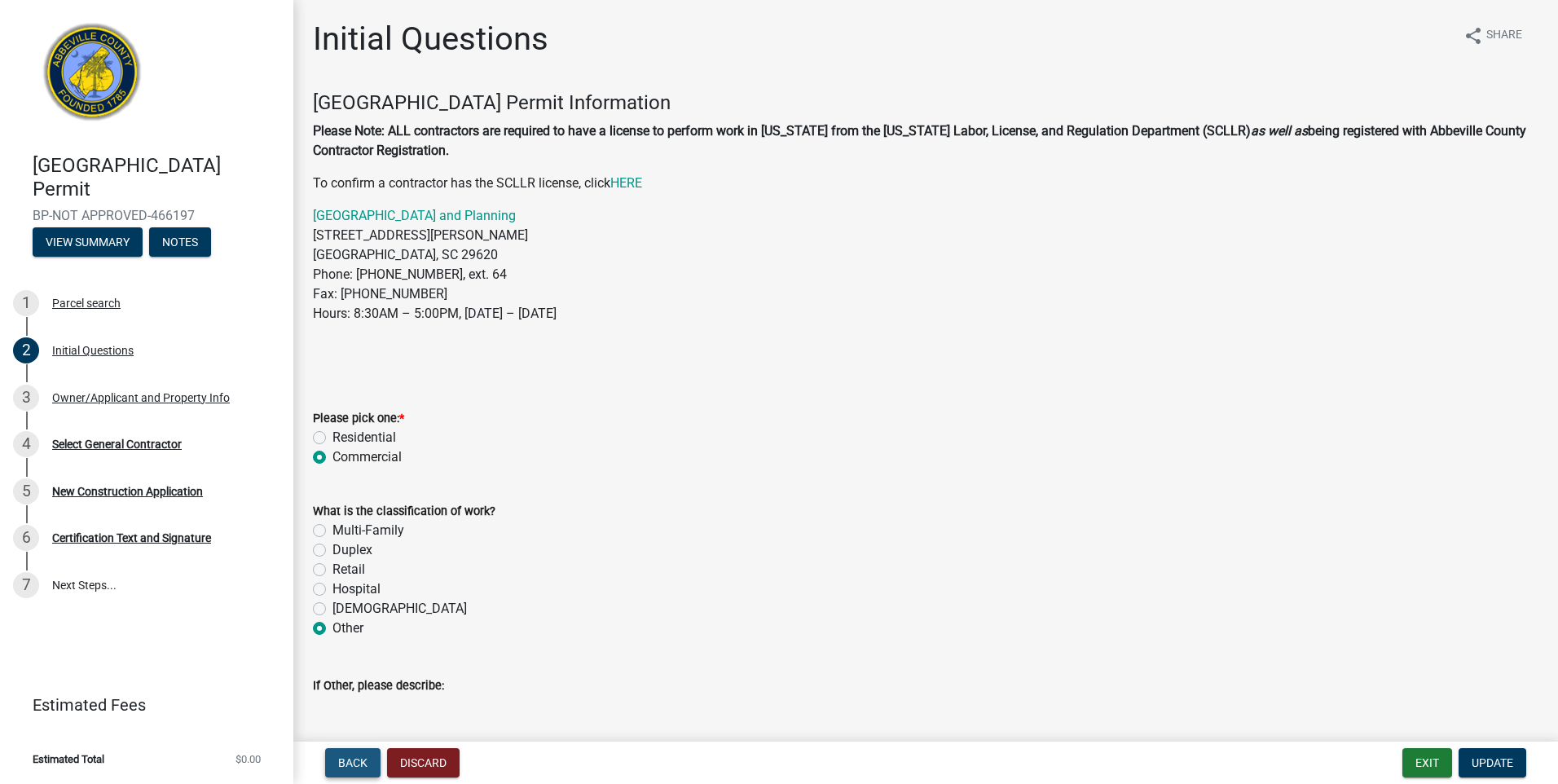
click at [349, 759] on span "Back" at bounding box center [353, 763] width 30 height 13
